Goal: Check status: Check status

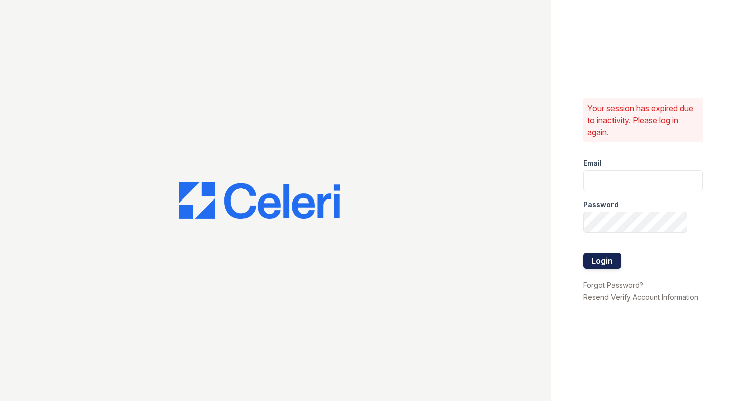
type input "shiv@auranewyork.com"
click at [614, 264] on button "Login" at bounding box center [603, 261] width 38 height 16
